Goal: Communication & Community: Answer question/provide support

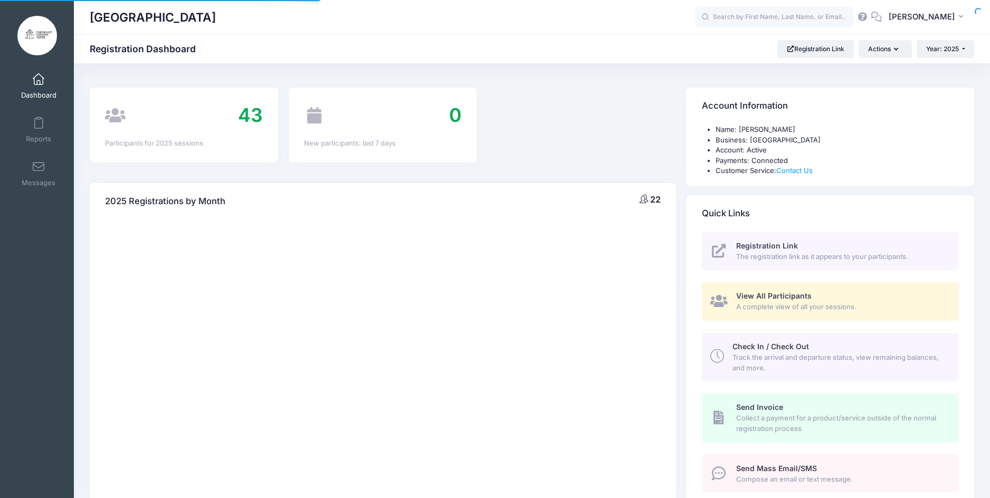
select select
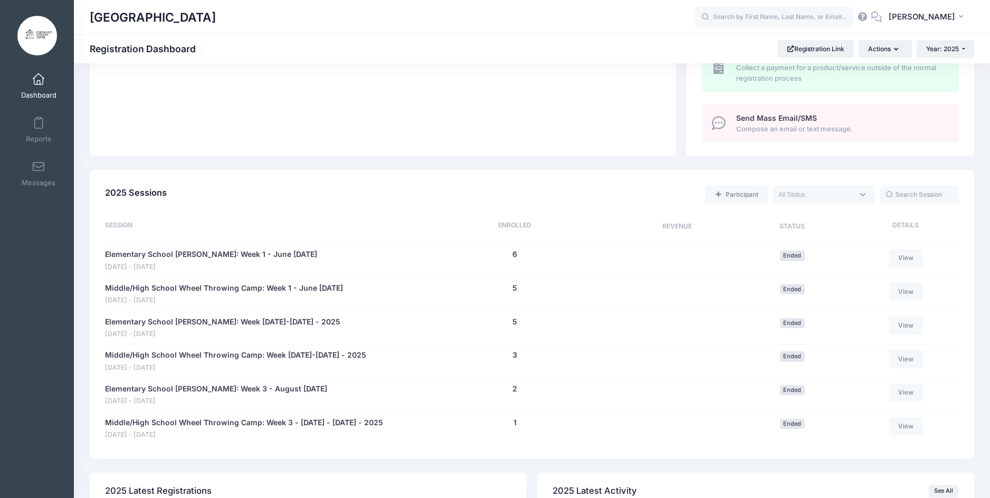
scroll to position [370, 0]
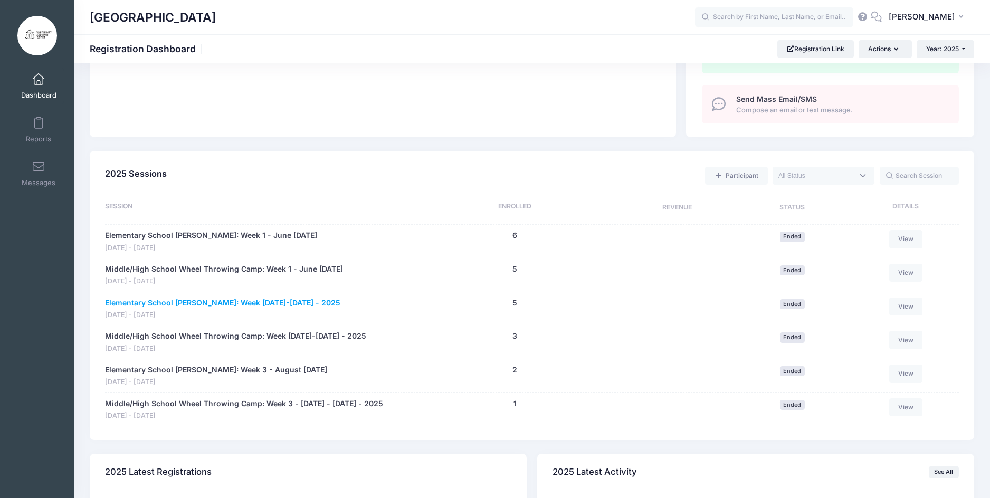
click at [301, 301] on link "Elementary School [PERSON_NAME]: Week [DATE]-[DATE] - 2025" at bounding box center [222, 303] width 235 height 11
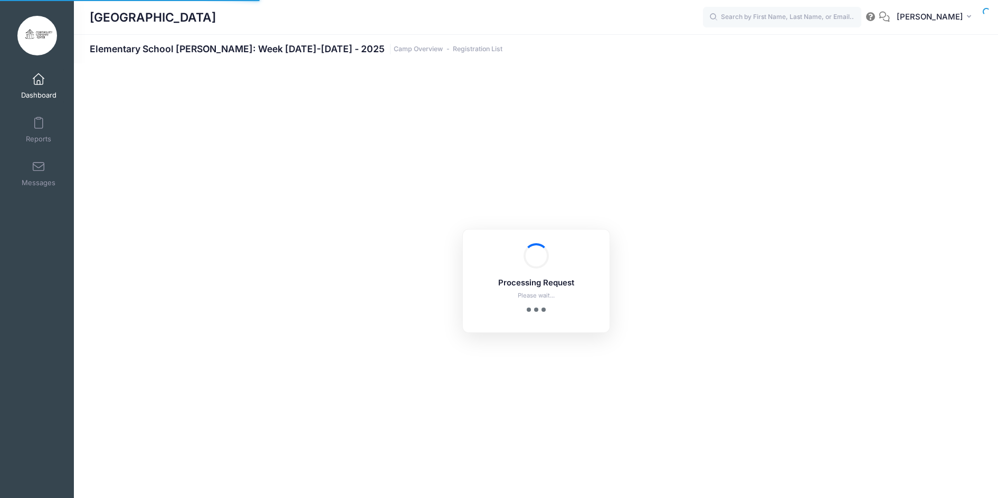
select select "10"
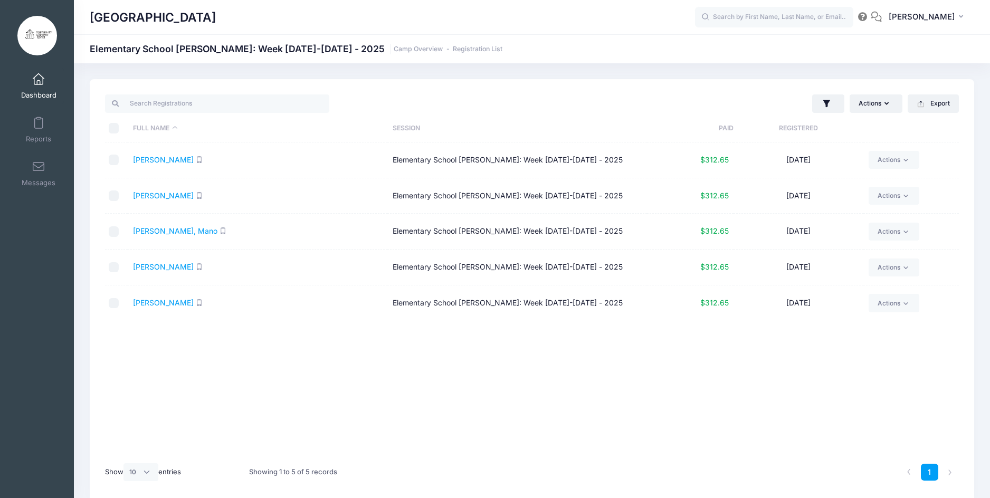
click at [118, 129] on input "\a \a \a \a" at bounding box center [114, 128] width 11 height 11
checkbox input "true"
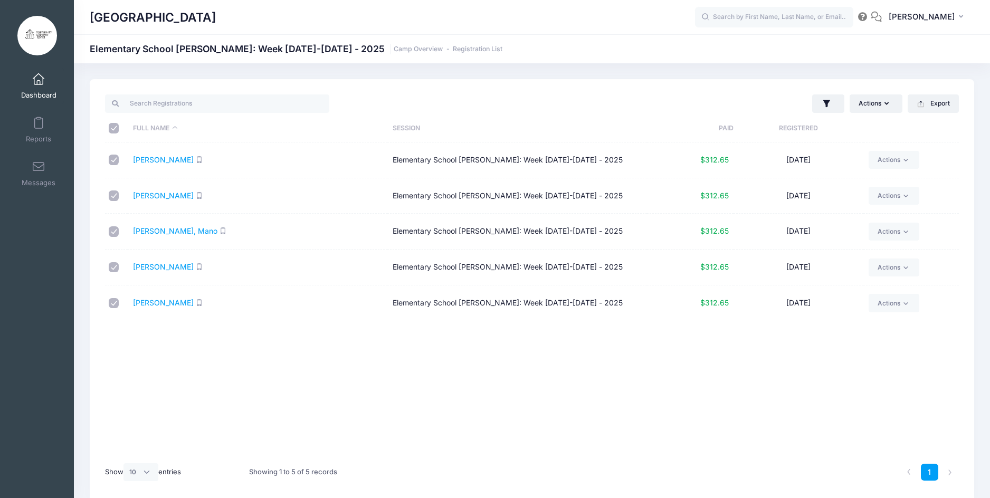
checkbox input "true"
click at [890, 106] on button "Actions" at bounding box center [876, 103] width 53 height 18
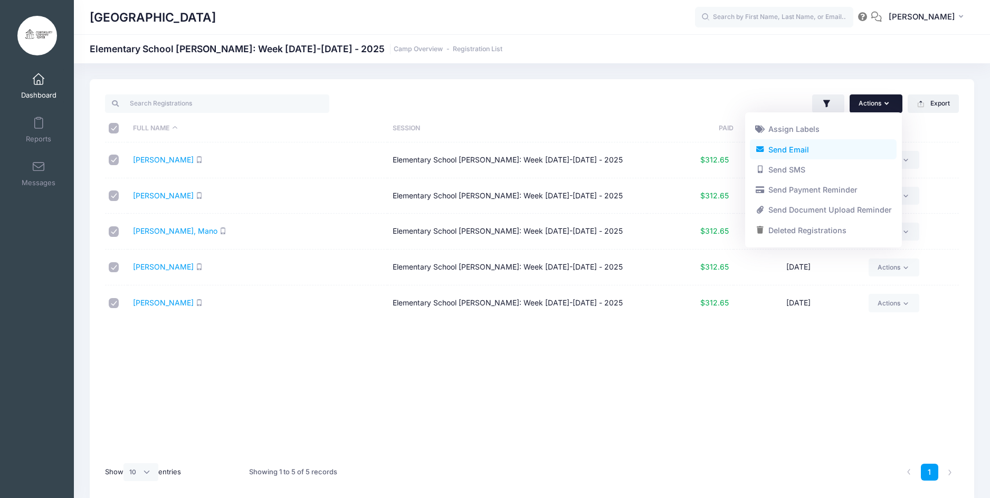
click at [811, 148] on link "Send Email" at bounding box center [823, 149] width 147 height 20
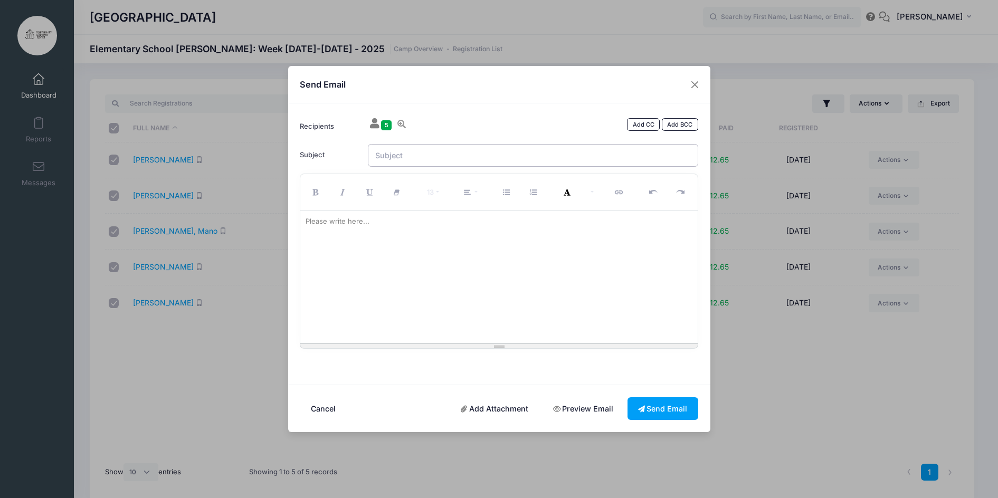
drag, startPoint x: 523, startPoint y: 150, endPoint x: 543, endPoint y: 125, distance: 32.0
click at [522, 151] on input "Subject" at bounding box center [533, 155] width 330 height 23
type input "P"
type input "Pottery Pickup!"
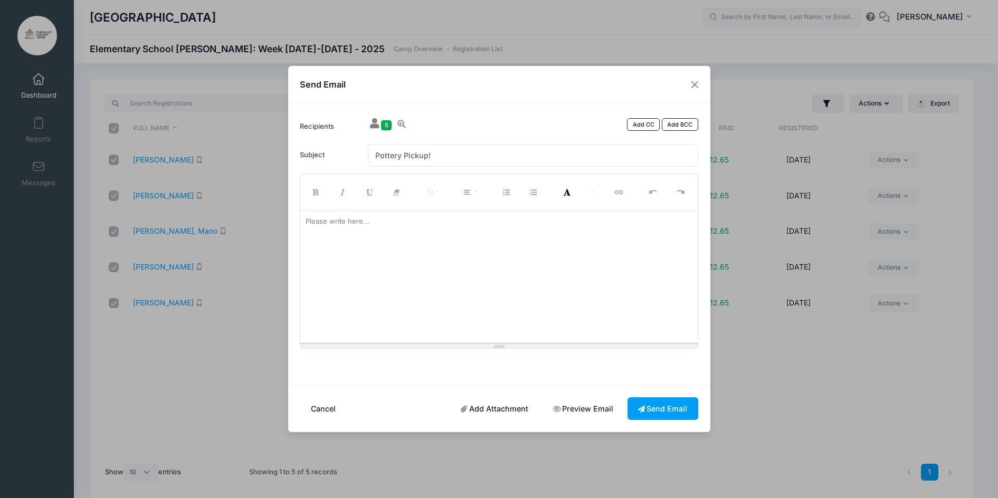
click at [369, 256] on div at bounding box center [499, 277] width 398 height 132
click at [347, 219] on p "Hello all!" at bounding box center [499, 221] width 387 height 11
click at [368, 241] on p "I am reaching" at bounding box center [499, 238] width 387 height 11
click at [303, 235] on div "Hello! I am reaching out to remind you is" at bounding box center [499, 277] width 398 height 132
click at [345, 225] on p "Hello!" at bounding box center [499, 221] width 387 height 11
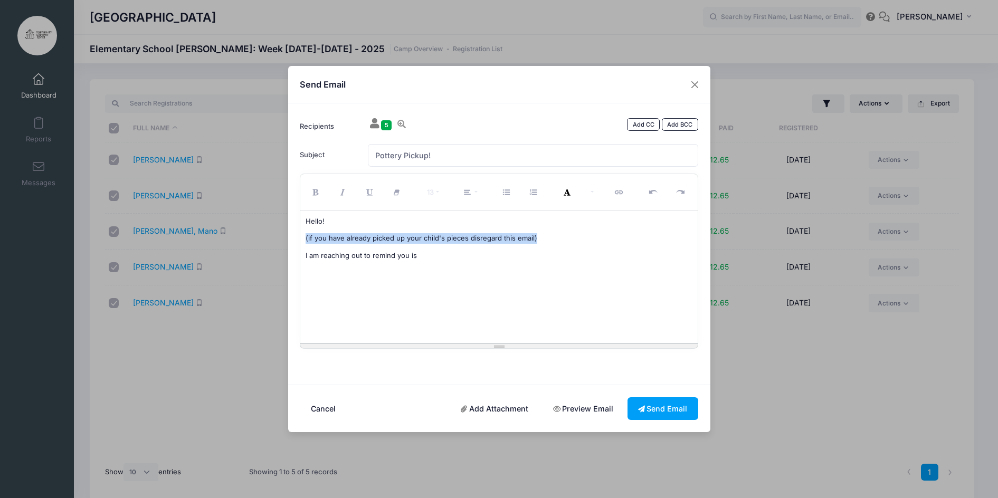
drag, startPoint x: 565, startPoint y: 235, endPoint x: 293, endPoint y: 231, distance: 271.9
click at [294, 231] on div "Recipients 5 Add CC Add BCC Brown, Elijah; Carlson, Hugh; Carlson, Mano; Sapp, …" at bounding box center [499, 243] width 422 height 281
click at [433, 238] on p "I am reaching out to remind you is" at bounding box center [499, 238] width 387 height 11
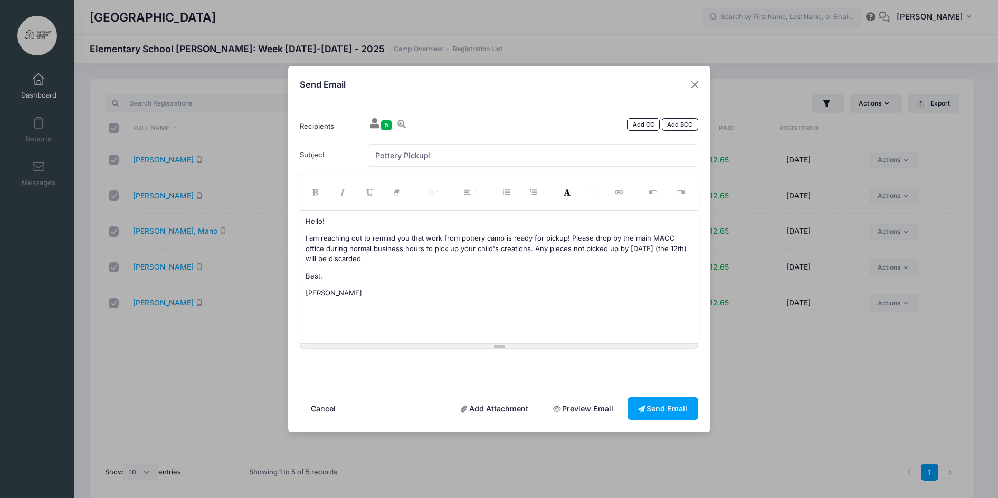
click at [601, 253] on p "I am reaching out to remind you that work from pottery camp is ready for pickup…" at bounding box center [499, 248] width 387 height 31
click at [574, 256] on p "I am reaching out to remind you that work from pottery camp is ready for pickup…" at bounding box center [499, 248] width 387 height 31
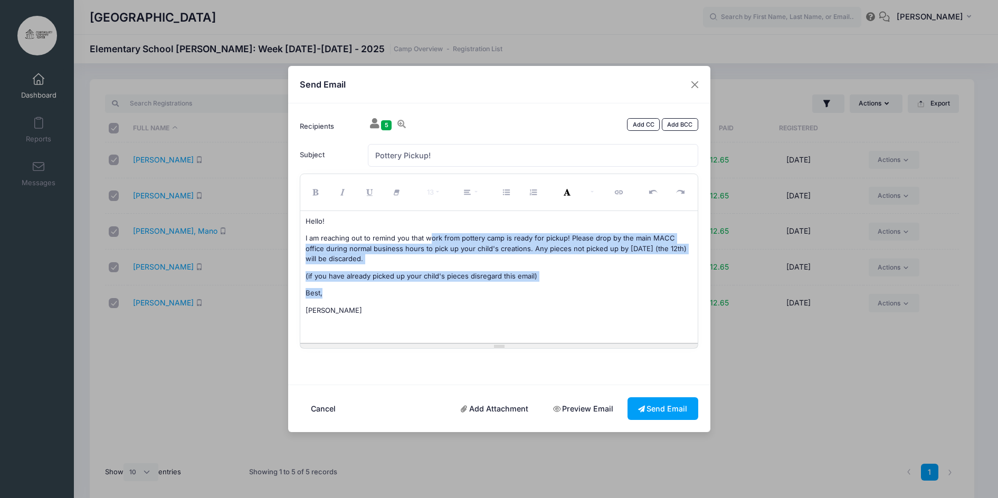
drag, startPoint x: 429, startPoint y: 237, endPoint x: 512, endPoint y: 295, distance: 101.6
click at [512, 294] on div "Hello! I am reaching out to remind you that work from pottery camp is ready for…" at bounding box center [499, 277] width 398 height 132
click at [522, 300] on div "Hello! I am reaching out to remind you that work from pottery camp is ready for…" at bounding box center [499, 277] width 398 height 132
drag, startPoint x: 357, startPoint y: 306, endPoint x: 288, endPoint y: 215, distance: 113.7
click at [288, 215] on div "Recipients 5 Add CC Add BCC Brown, Elijah; Carlson, Hugh; Carlson, Mano; Sapp, …" at bounding box center [499, 243] width 422 height 281
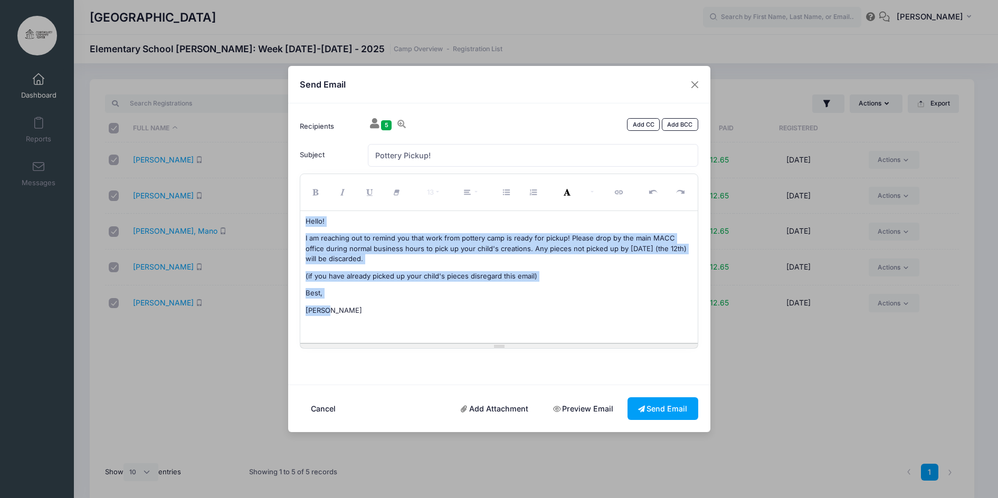
copy div "Hello! I am reaching out to remind you that work from pottery camp is ready for…"
click at [454, 308] on p "Hannah" at bounding box center [499, 311] width 387 height 11
drag, startPoint x: 337, startPoint y: 313, endPoint x: 306, endPoint y: 220, distance: 97.8
click at [306, 220] on div "Hello! I am reaching out to remind you that work from pottery camp is ready for…" at bounding box center [499, 277] width 398 height 132
copy div "Hello! I am reaching out to remind you that work from pottery camp is ready for…"
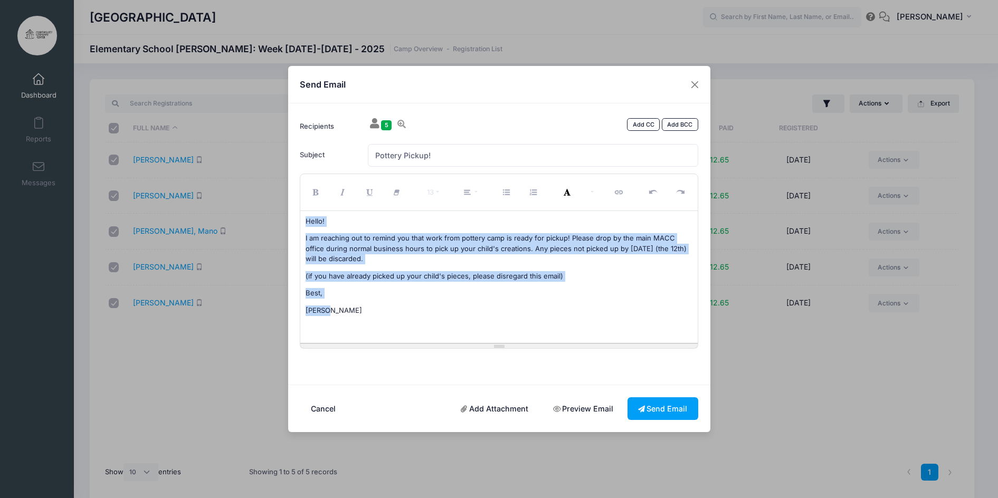
click at [525, 315] on p "Hannah" at bounding box center [499, 311] width 387 height 11
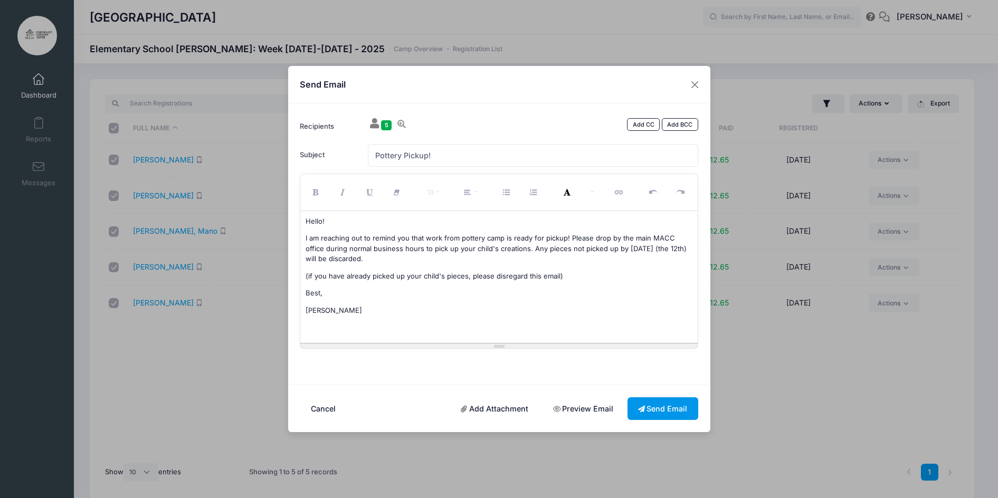
click at [674, 409] on button "Send Email" at bounding box center [663, 409] width 71 height 23
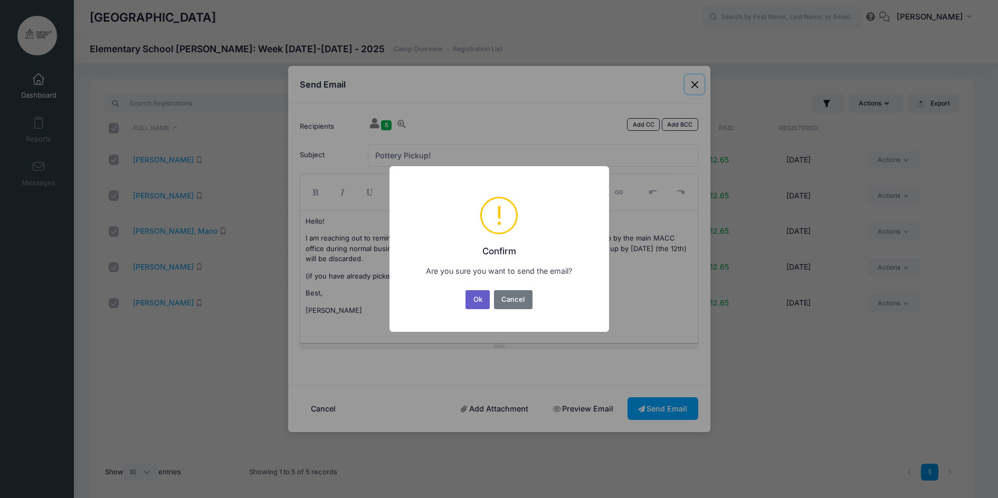
click at [483, 300] on button "Ok" at bounding box center [478, 299] width 24 height 19
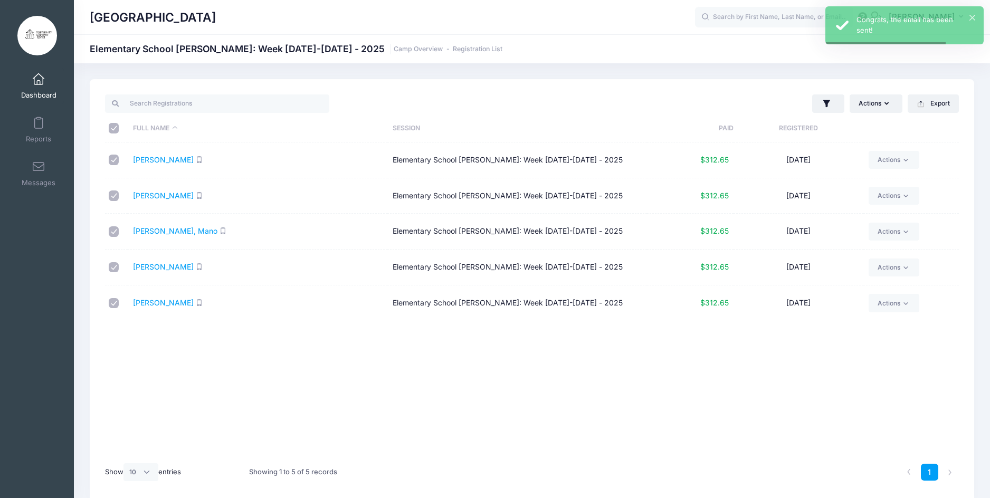
drag, startPoint x: 38, startPoint y: 83, endPoint x: 80, endPoint y: 91, distance: 43.0
click at [39, 83] on span at bounding box center [39, 80] width 0 height 12
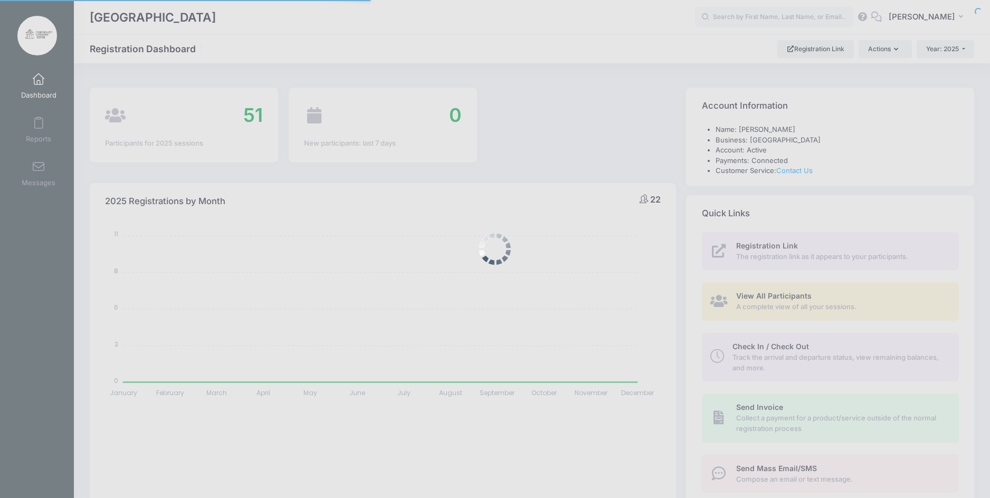
select select
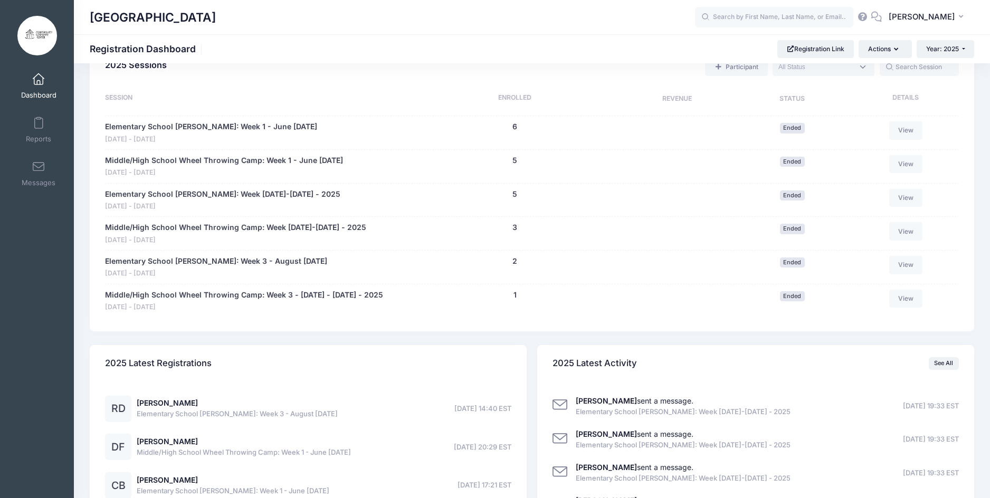
scroll to position [475, 0]
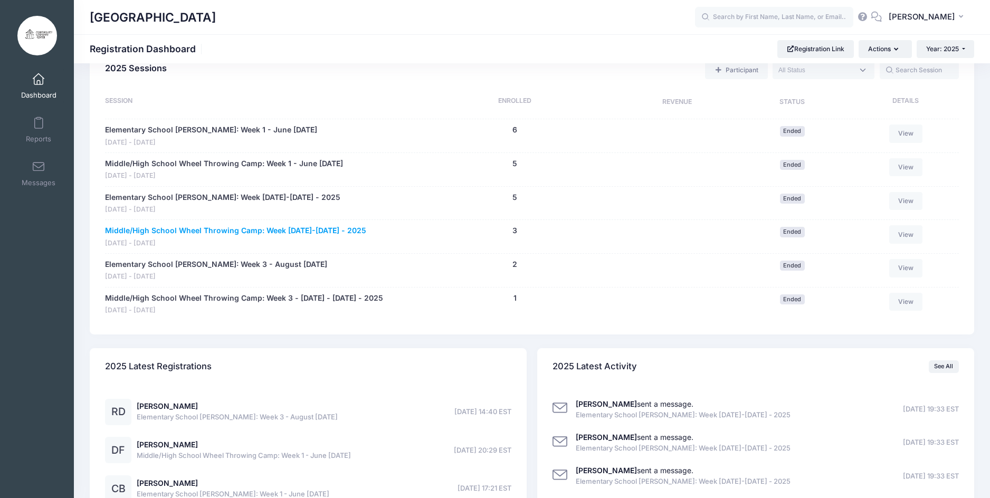
click at [213, 232] on link "Middle/High School Wheel Throwing Camp: Week [DATE]-[DATE] - 2025" at bounding box center [235, 230] width 261 height 11
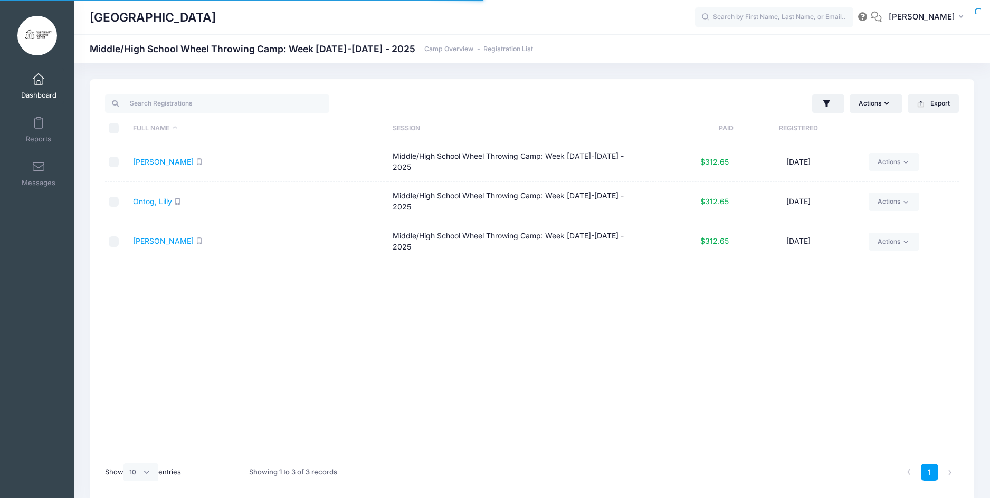
select select "10"
click at [111, 162] on input "checkbox" at bounding box center [114, 162] width 11 height 11
checkbox input "true"
click at [113, 198] on input "checkbox" at bounding box center [114, 202] width 11 height 11
checkbox input "true"
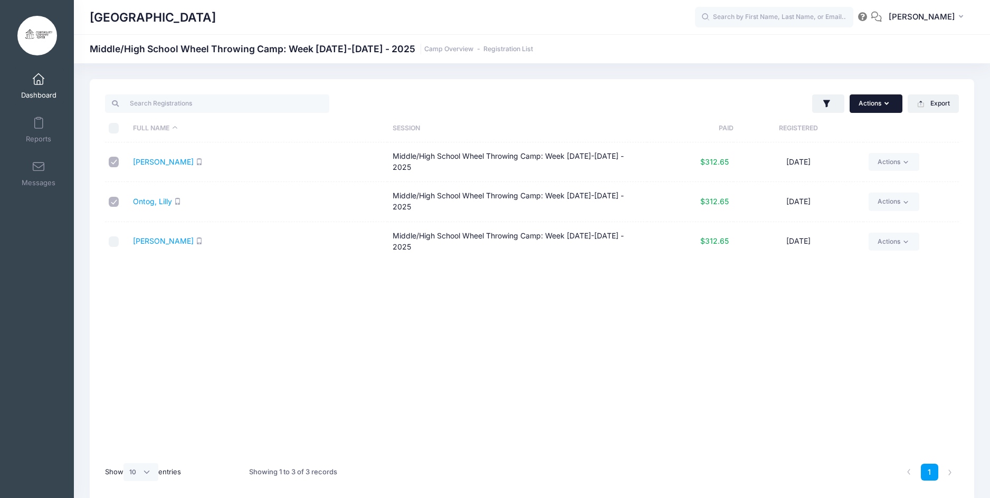
click at [872, 107] on button "Actions" at bounding box center [876, 103] width 53 height 18
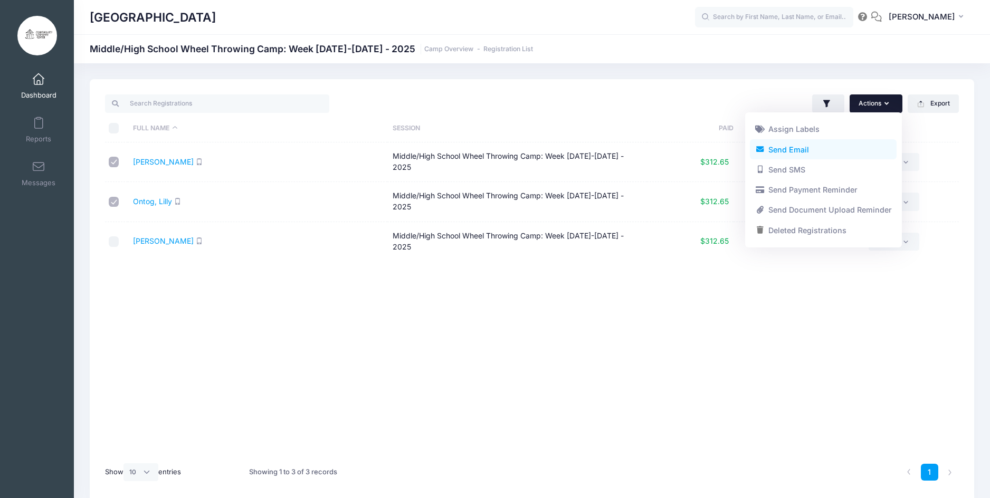
click at [824, 155] on link "Send Email" at bounding box center [823, 149] width 147 height 20
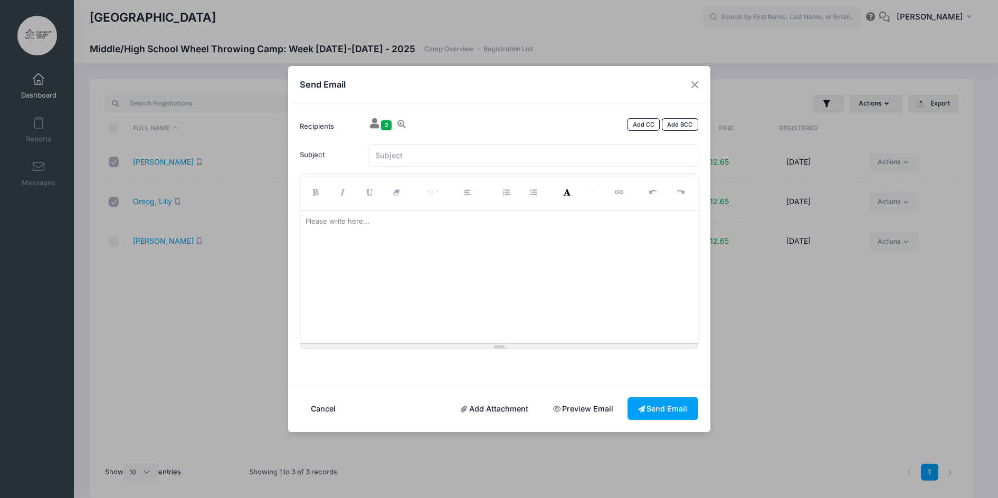
paste div
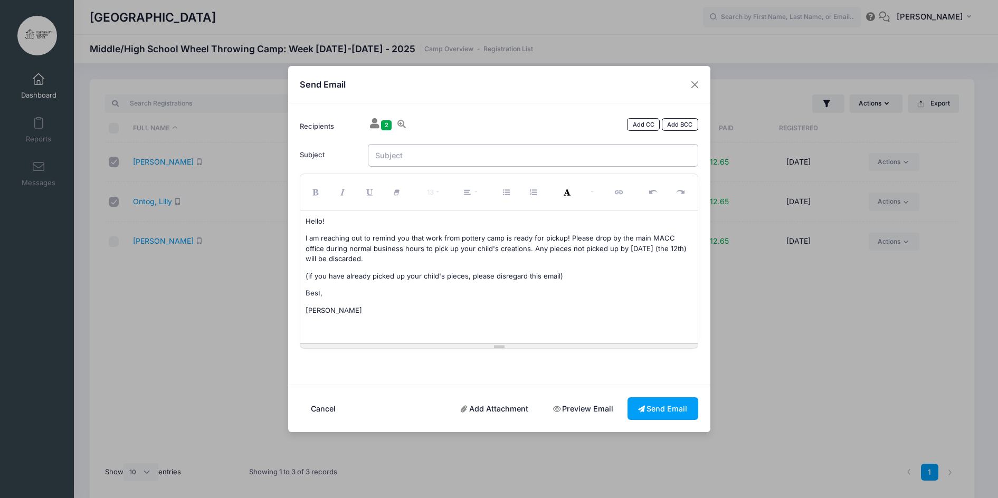
drag, startPoint x: 394, startPoint y: 153, endPoint x: 404, endPoint y: 157, distance: 10.7
click at [394, 153] on input "Subject" at bounding box center [533, 155] width 330 height 23
type input "Pottery Pickup!"
click at [672, 407] on button "Send Email" at bounding box center [663, 409] width 71 height 23
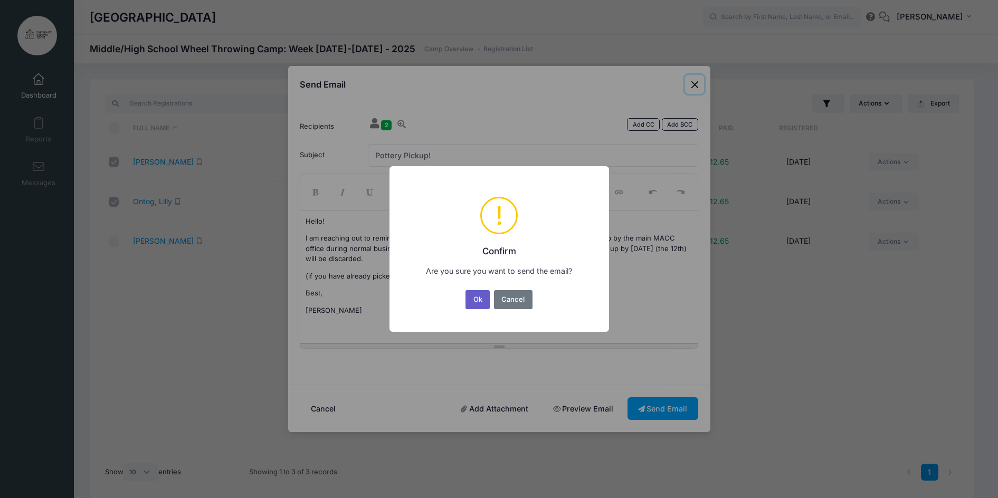
click at [477, 303] on button "Ok" at bounding box center [478, 299] width 24 height 19
